Goal: Task Accomplishment & Management: Manage account settings

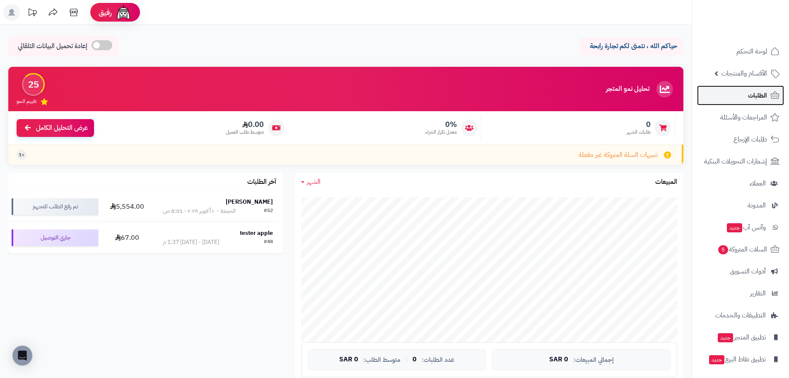
click at [740, 100] on link "الطلبات" at bounding box center [740, 95] width 87 height 20
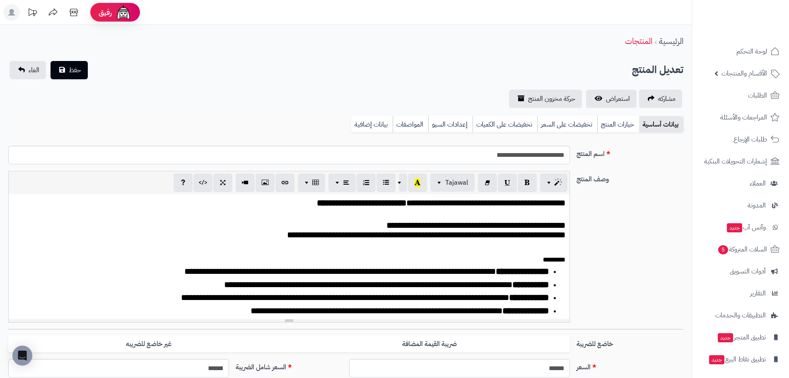
scroll to position [124, 0]
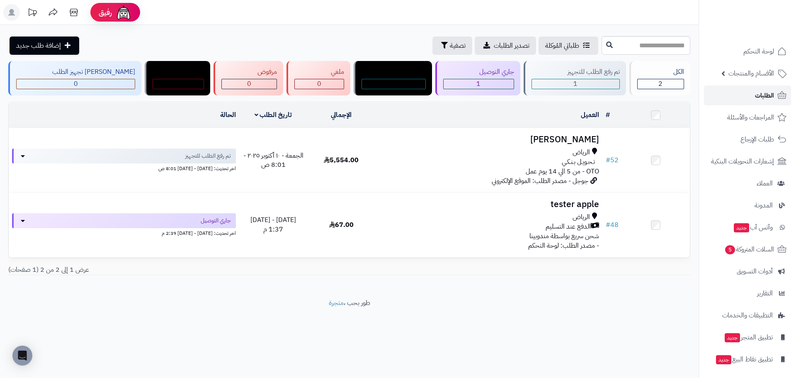
click at [753, 94] on link "الطلبات" at bounding box center [747, 95] width 87 height 20
click at [741, 254] on span "السلات المتروكة 5" at bounding box center [749, 249] width 50 height 12
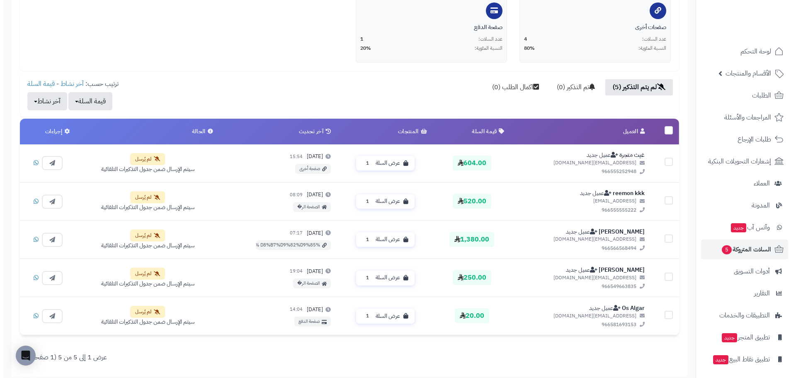
scroll to position [207, 0]
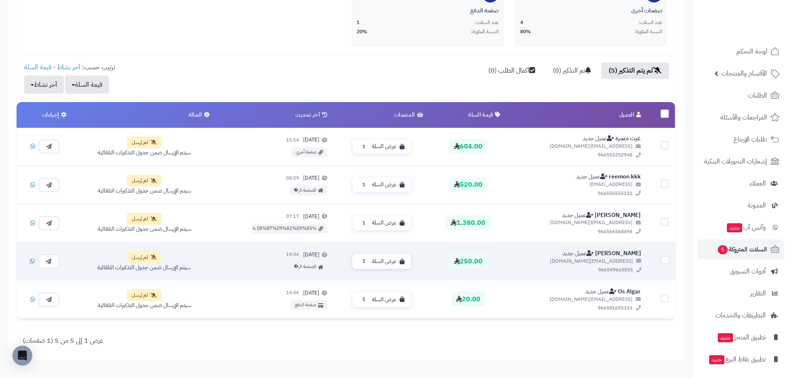
click at [533, 265] on div "mrabei910@gmail.com 966549663835" at bounding box center [577, 265] width 128 height 16
click at [397, 259] on span "عرض السلة" at bounding box center [384, 261] width 24 height 8
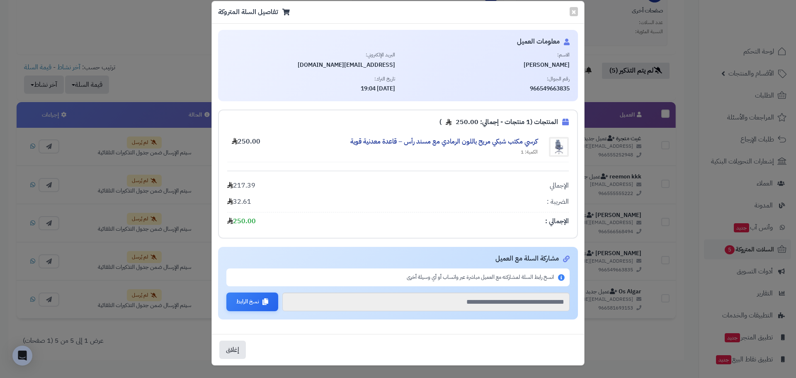
scroll to position [0, 0]
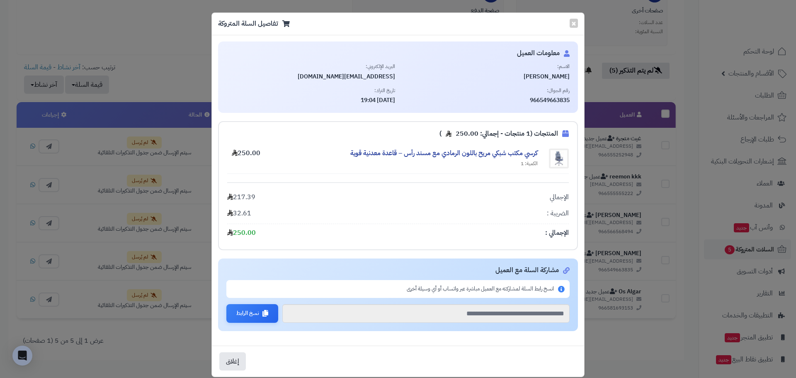
click at [552, 99] on span "966549663835" at bounding box center [485, 100] width 169 height 8
copy span "966549663835"
click at [368, 77] on span "mrabei910@gmail.com" at bounding box center [310, 77] width 169 height 8
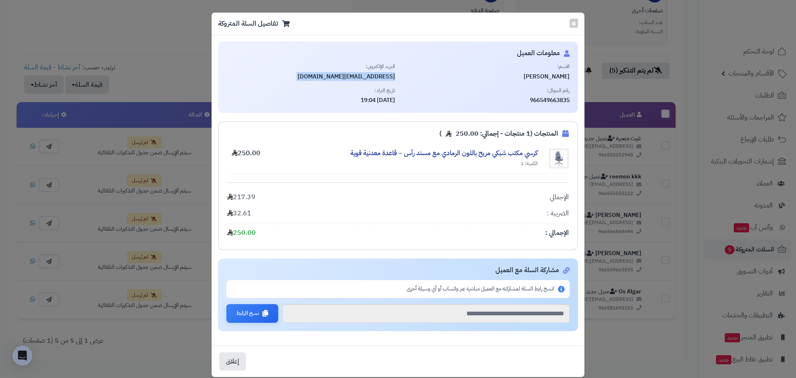
click at [368, 77] on span "mrabei910@gmail.com" at bounding box center [310, 77] width 169 height 8
copy div "mrabei910@gmail.com"
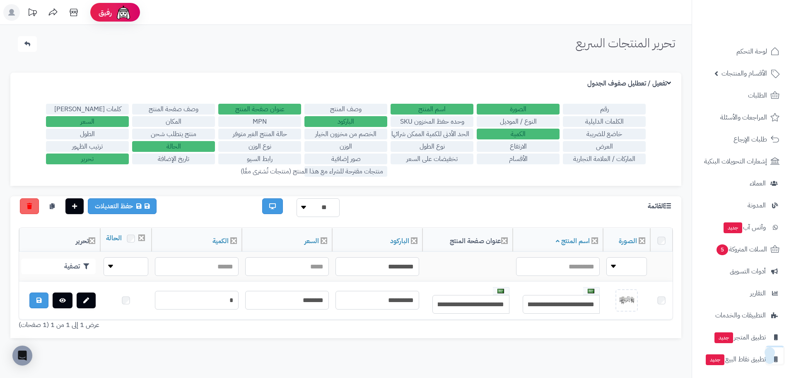
click at [762, 94] on span "الطلبات" at bounding box center [757, 96] width 19 height 12
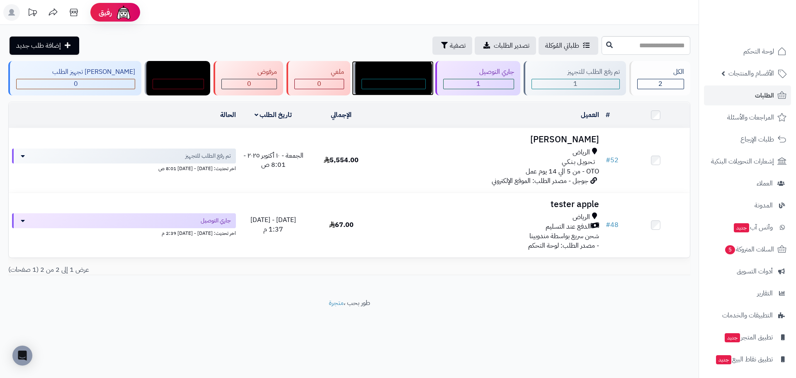
click at [393, 76] on div "تم التوصبل" at bounding box center [393, 72] width 64 height 10
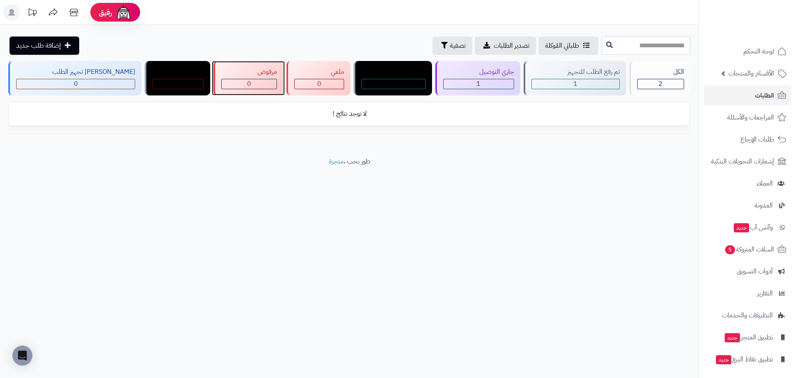
click at [232, 83] on div "0" at bounding box center [249, 84] width 55 height 10
click at [654, 77] on div "الكل 2" at bounding box center [659, 78] width 61 height 34
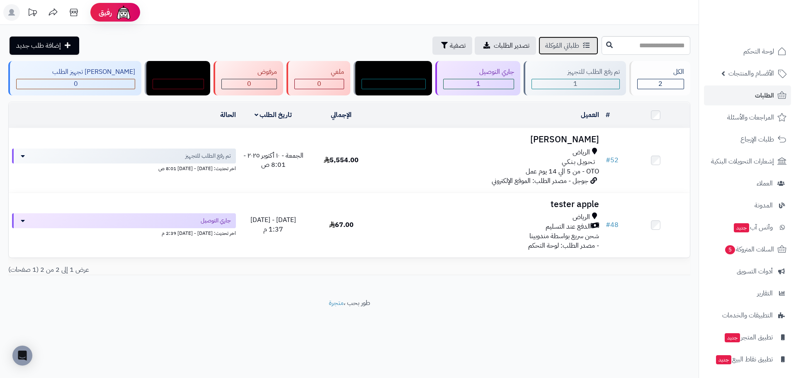
click at [545, 45] on span "طلباتي المُوكلة" at bounding box center [562, 46] width 34 height 10
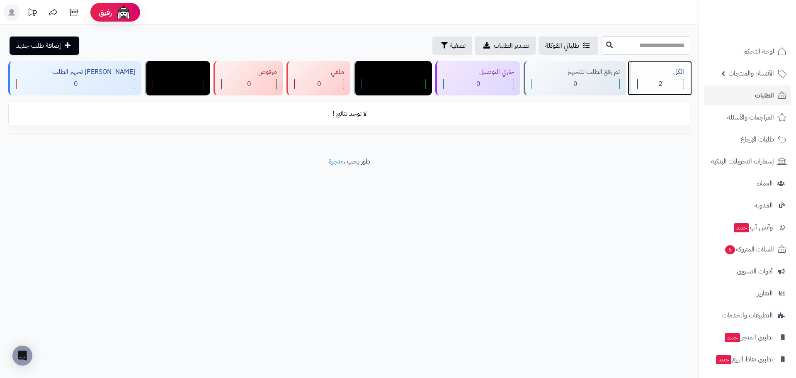
click at [663, 85] on div "2" at bounding box center [660, 84] width 46 height 10
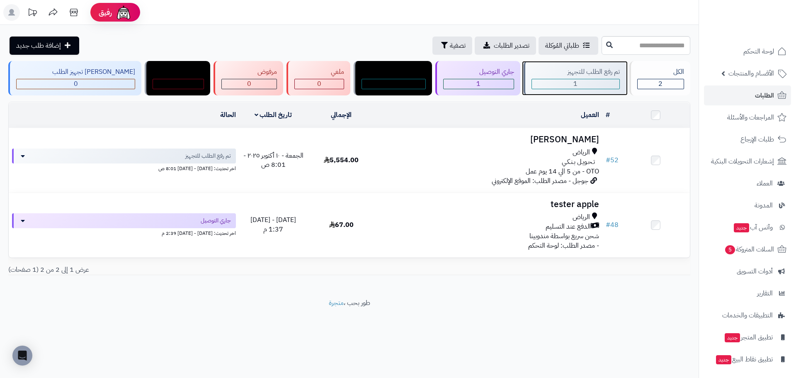
click at [576, 82] on div "1" at bounding box center [575, 84] width 87 height 10
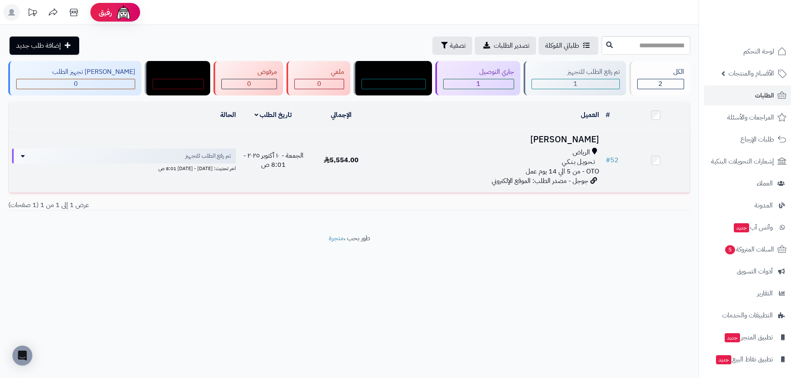
click at [592, 179] on icon at bounding box center [593, 180] width 7 height 7
click at [612, 157] on link "# 52" at bounding box center [611, 160] width 13 height 10
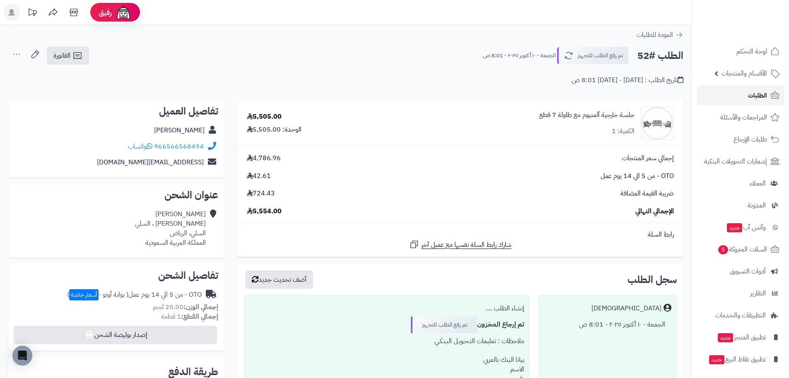
click at [726, 102] on link "الطلبات" at bounding box center [740, 95] width 87 height 20
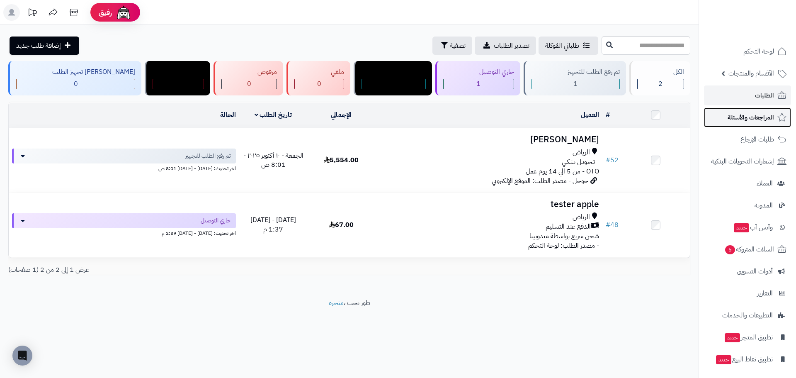
click at [735, 118] on span "المراجعات والأسئلة" at bounding box center [750, 117] width 46 height 12
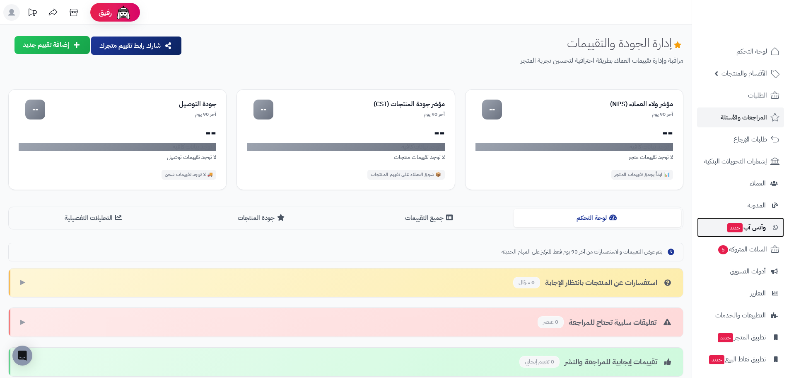
click at [741, 227] on span "جديد" at bounding box center [735, 227] width 15 height 9
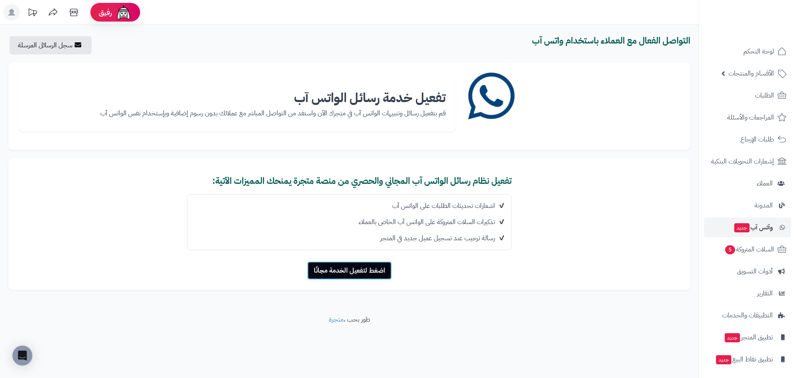
click at [342, 275] on button "اضغط لتفعيل الخدمة مجانًا" at bounding box center [349, 270] width 85 height 18
